Goal: Transaction & Acquisition: Purchase product/service

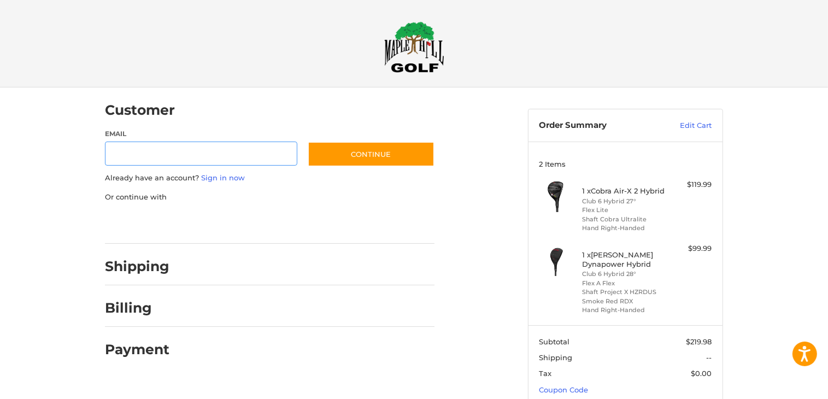
scroll to position [8, 0]
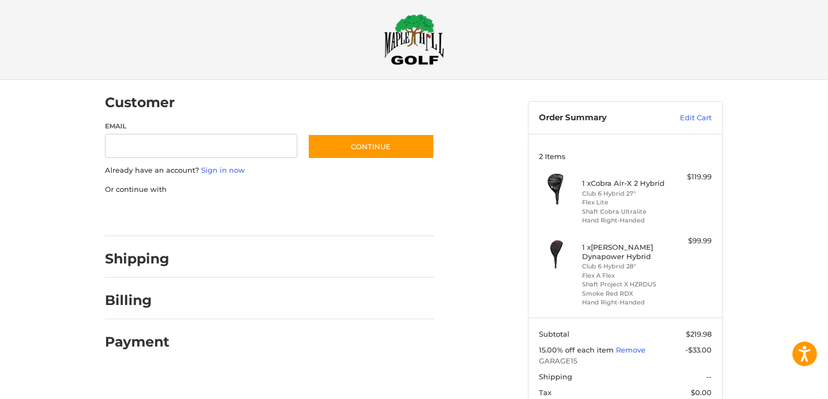
click at [435, 258] on ol "Customer Guest Customer Email Subscribe to our newsletter. Continue Already hav…" at bounding box center [291, 220] width 372 height 280
click at [615, 189] on li "Club 6 Hybrid 27°" at bounding box center [624, 193] width 84 height 9
click at [612, 201] on li "Flex Lite" at bounding box center [624, 202] width 84 height 9
click at [702, 116] on link "Edit Cart" at bounding box center [684, 118] width 55 height 11
